Goal: Task Accomplishment & Management: Manage account settings

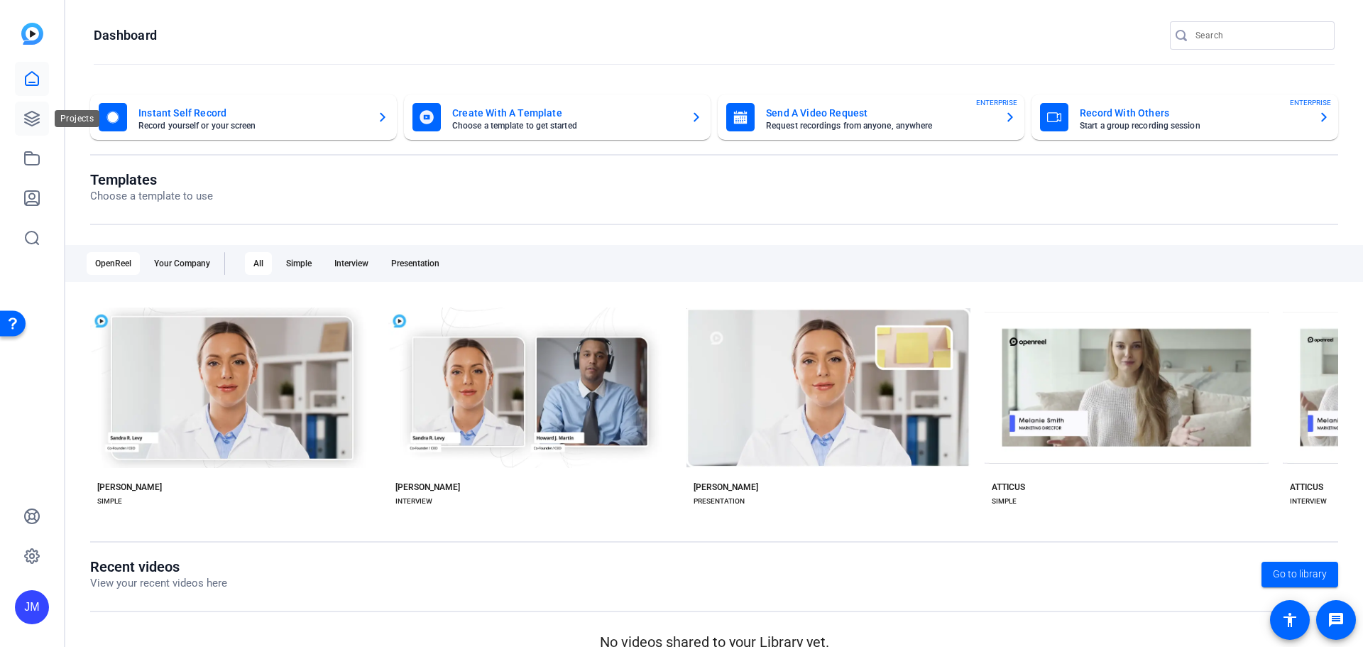
click at [28, 107] on link at bounding box center [32, 118] width 34 height 34
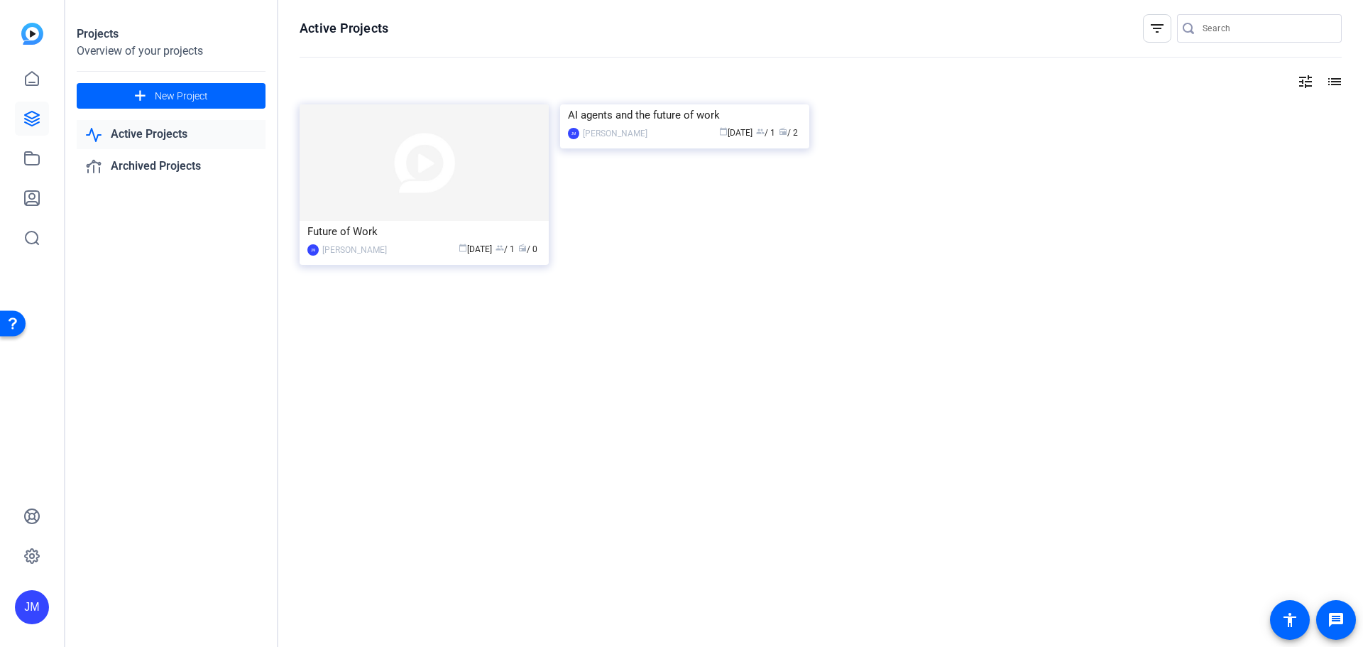
click at [162, 132] on link "Active Projects" at bounding box center [171, 134] width 189 height 29
click at [150, 133] on link "Active Projects" at bounding box center [171, 134] width 189 height 29
click at [463, 174] on img at bounding box center [424, 162] width 249 height 116
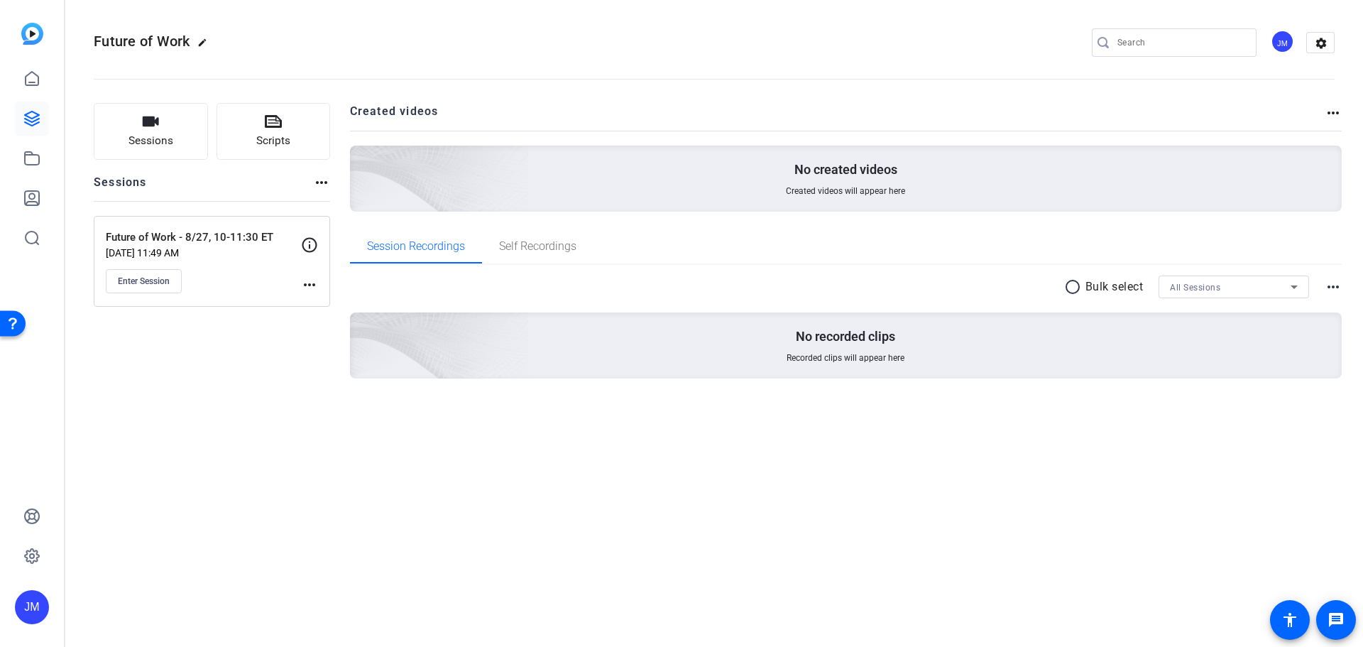
click at [314, 284] on mat-icon "more_horiz" at bounding box center [309, 284] width 17 height 17
click at [333, 305] on span "Edit Session" at bounding box center [344, 305] width 65 height 17
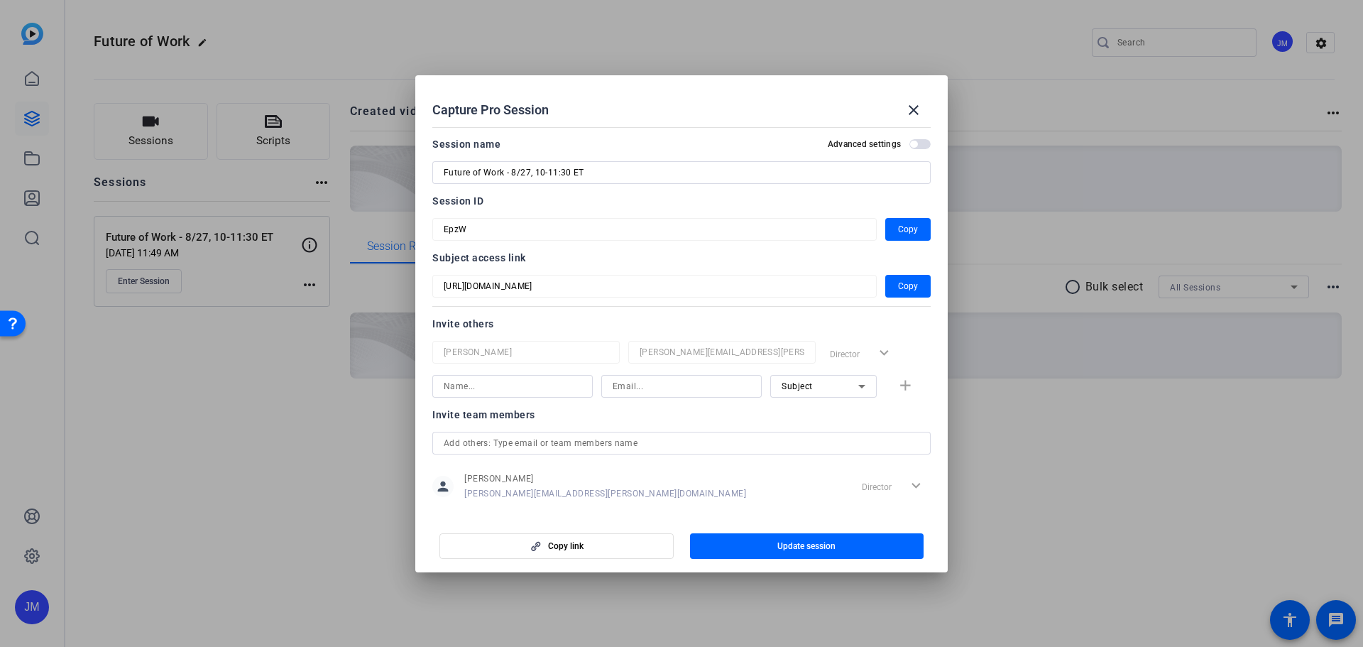
click at [842, 383] on div "Subject" at bounding box center [819, 386] width 77 height 18
click at [840, 384] on div at bounding box center [681, 323] width 1363 height 647
click at [520, 388] on input at bounding box center [513, 386] width 138 height 17
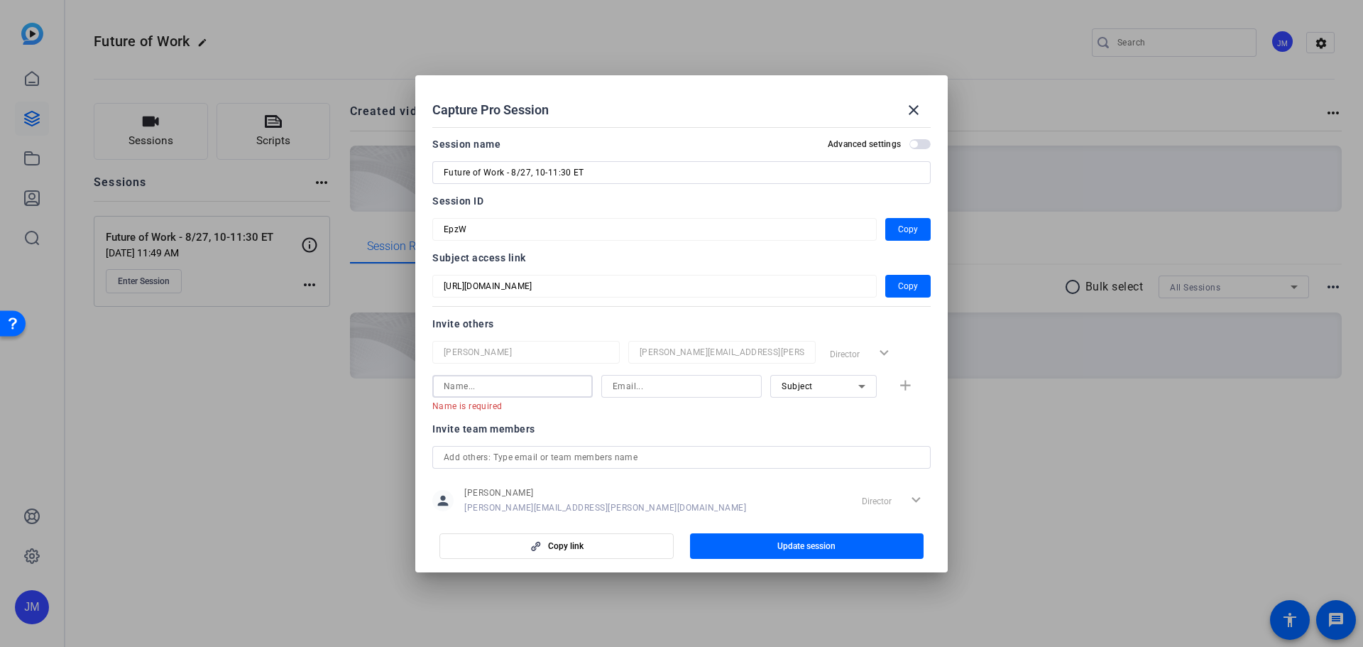
click at [491, 386] on input at bounding box center [513, 386] width 138 height 17
click at [634, 383] on input at bounding box center [681, 386] width 138 height 17
paste input "[EMAIL_ADDRESS][DOMAIN_NAME]"
type input "[EMAIL_ADDRESS][DOMAIN_NAME]"
click at [508, 382] on input at bounding box center [513, 386] width 138 height 17
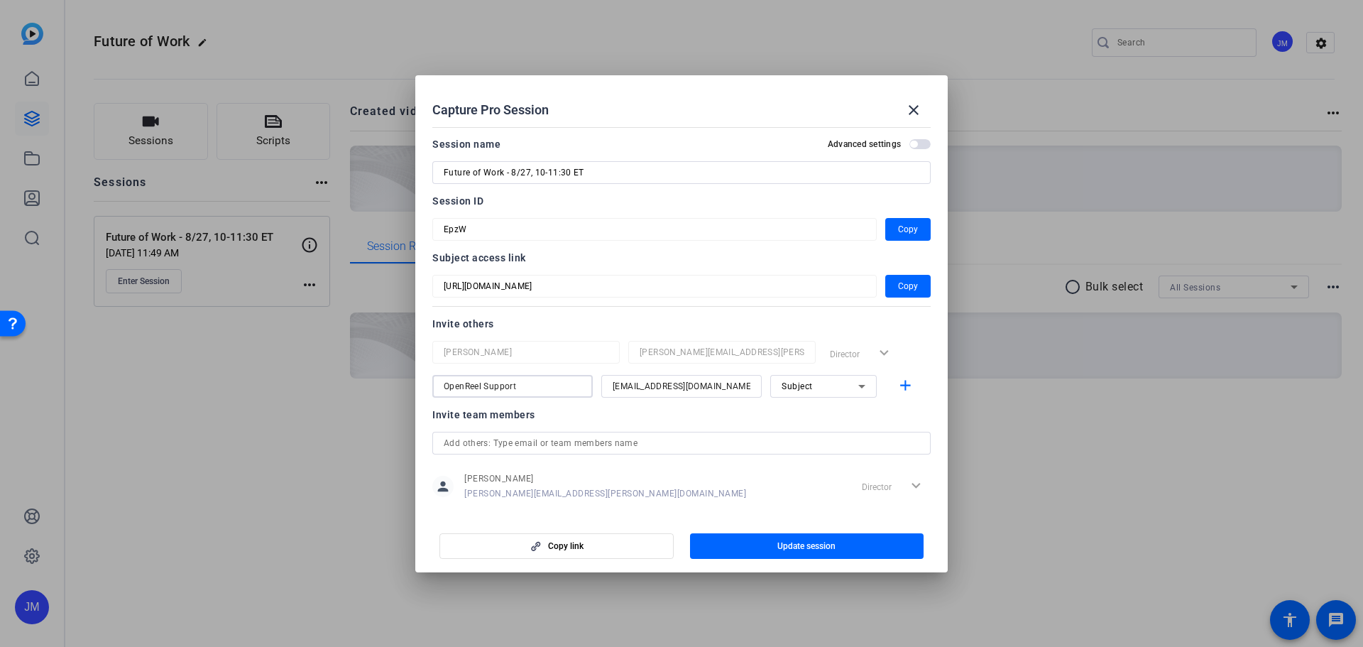
type input "OpenReel Support"
click at [842, 383] on div "Subject" at bounding box center [819, 386] width 77 height 18
click at [808, 414] on span "Collaborator" at bounding box center [800, 414] width 52 height 17
click at [802, 544] on span "Update session" at bounding box center [806, 545] width 58 height 11
